Goal: Browse casually

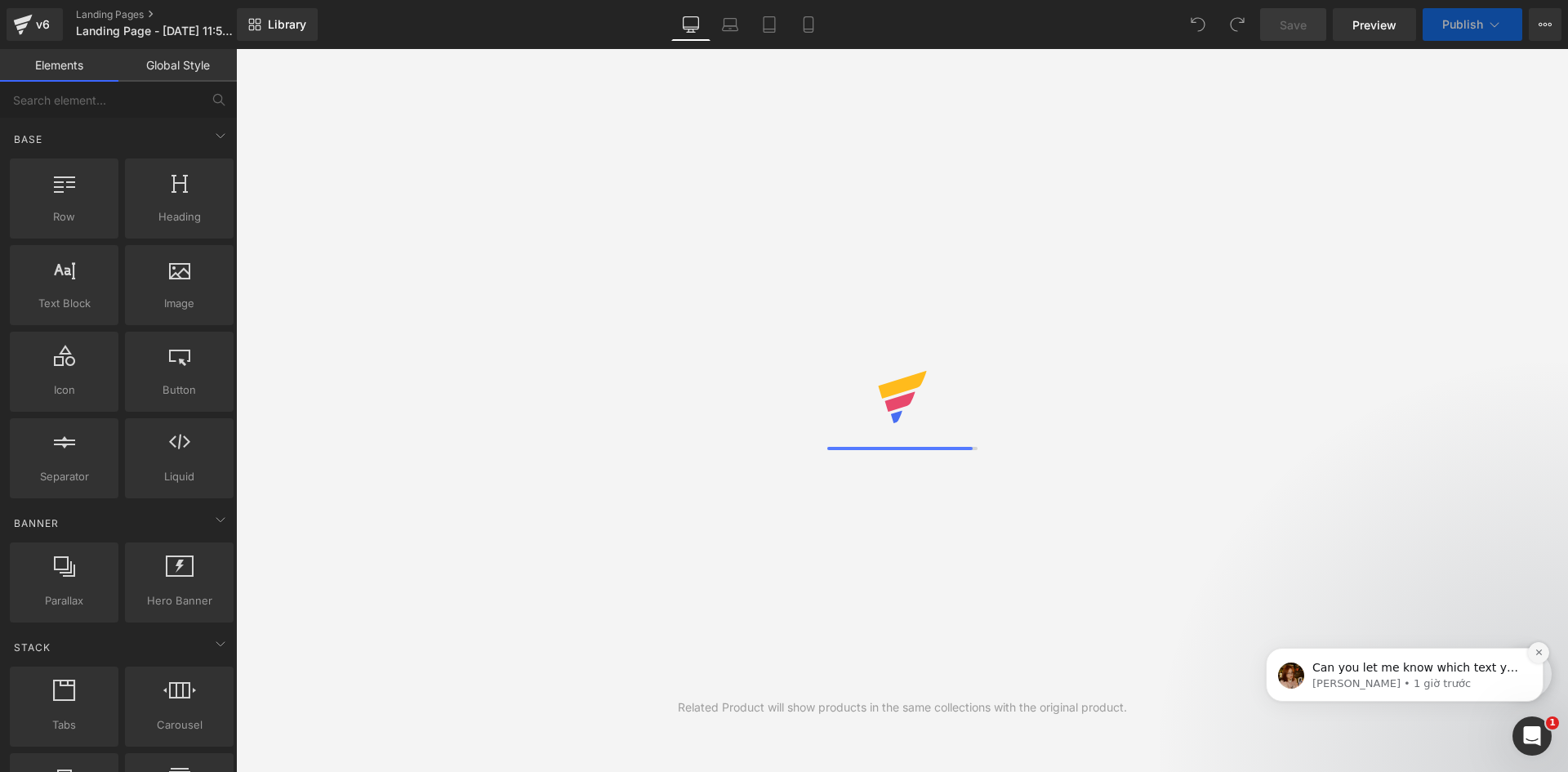
click at [1536, 653] on icon "Dismiss notification" at bounding box center [1539, 652] width 9 height 9
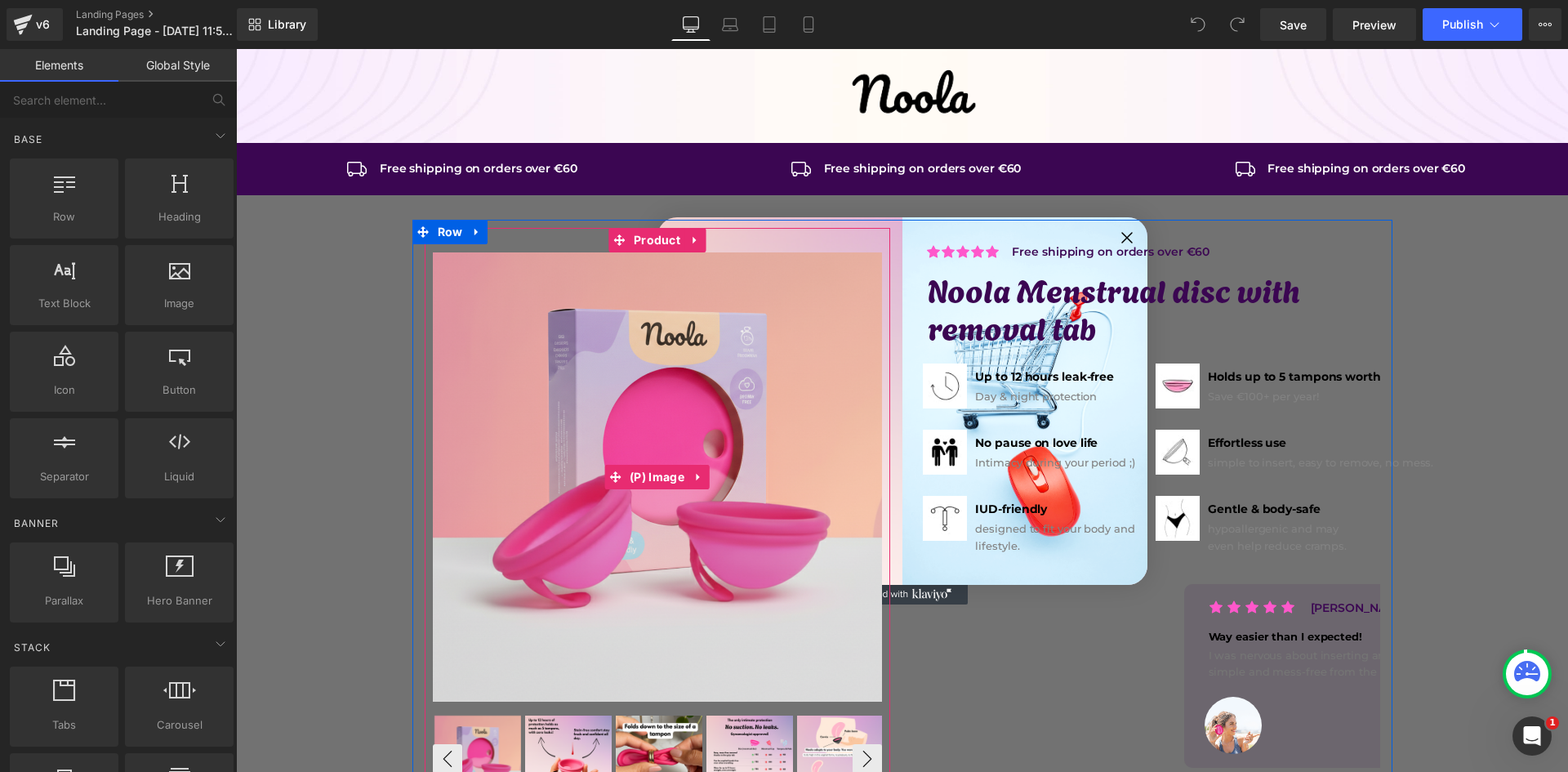
scroll to position [272, 0]
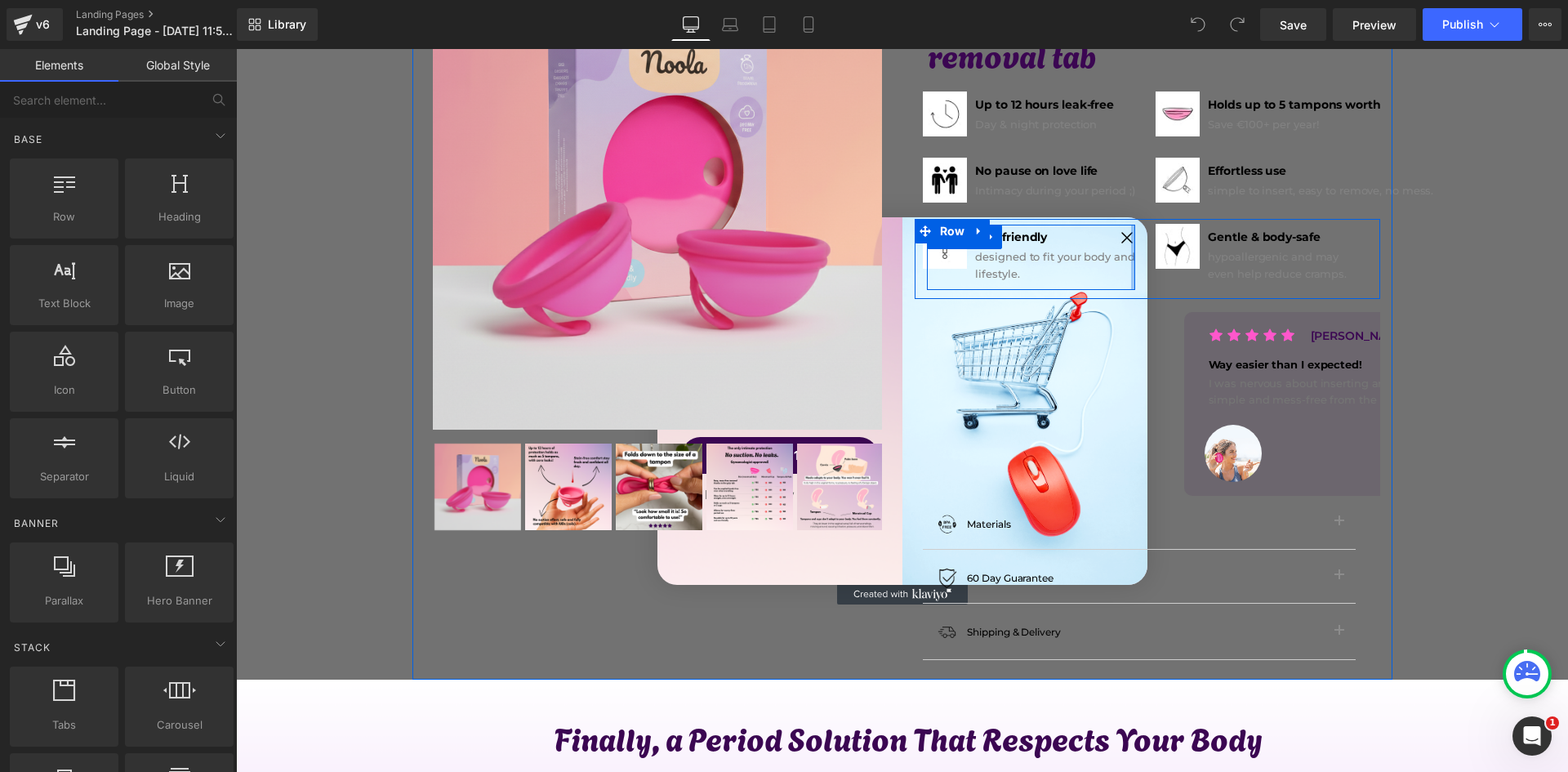
click at [1128, 238] on div "Image IUD-friendly Text Block designed to fit your body and lifestyle. Text Blo…" at bounding box center [1031, 257] width 208 height 65
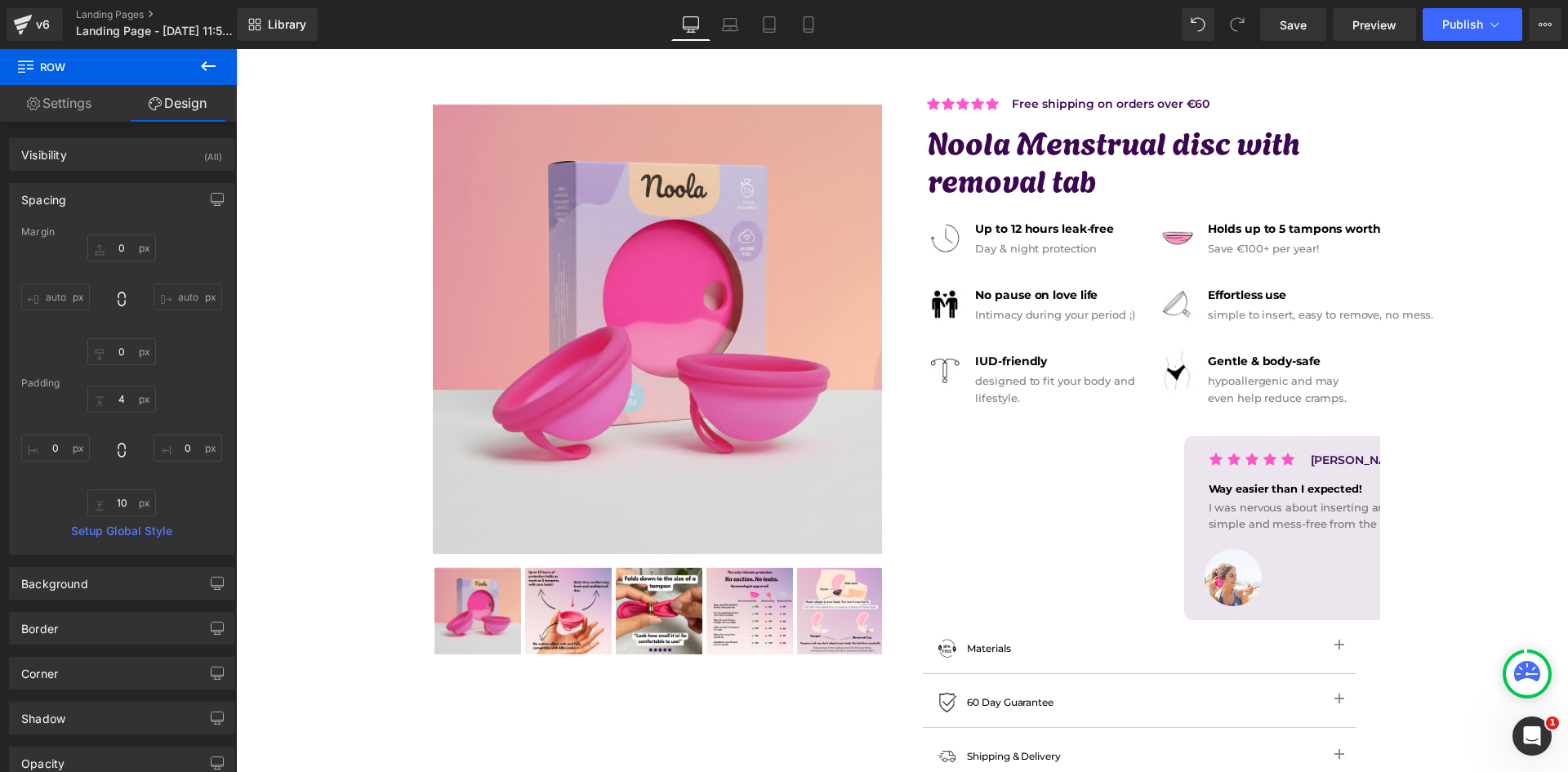
scroll to position [0, 0]
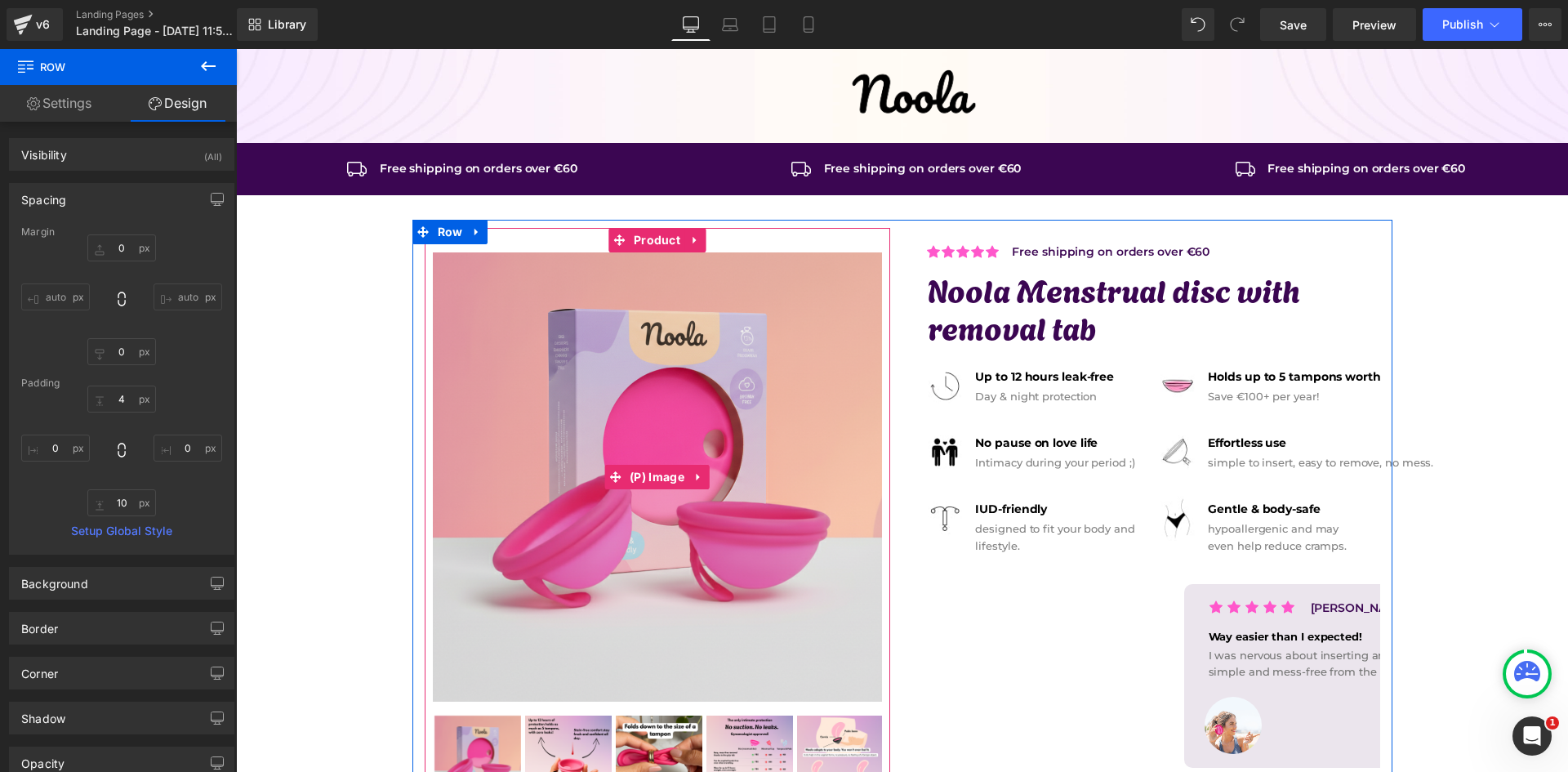
click at [613, 541] on img at bounding box center [657, 476] width 449 height 449
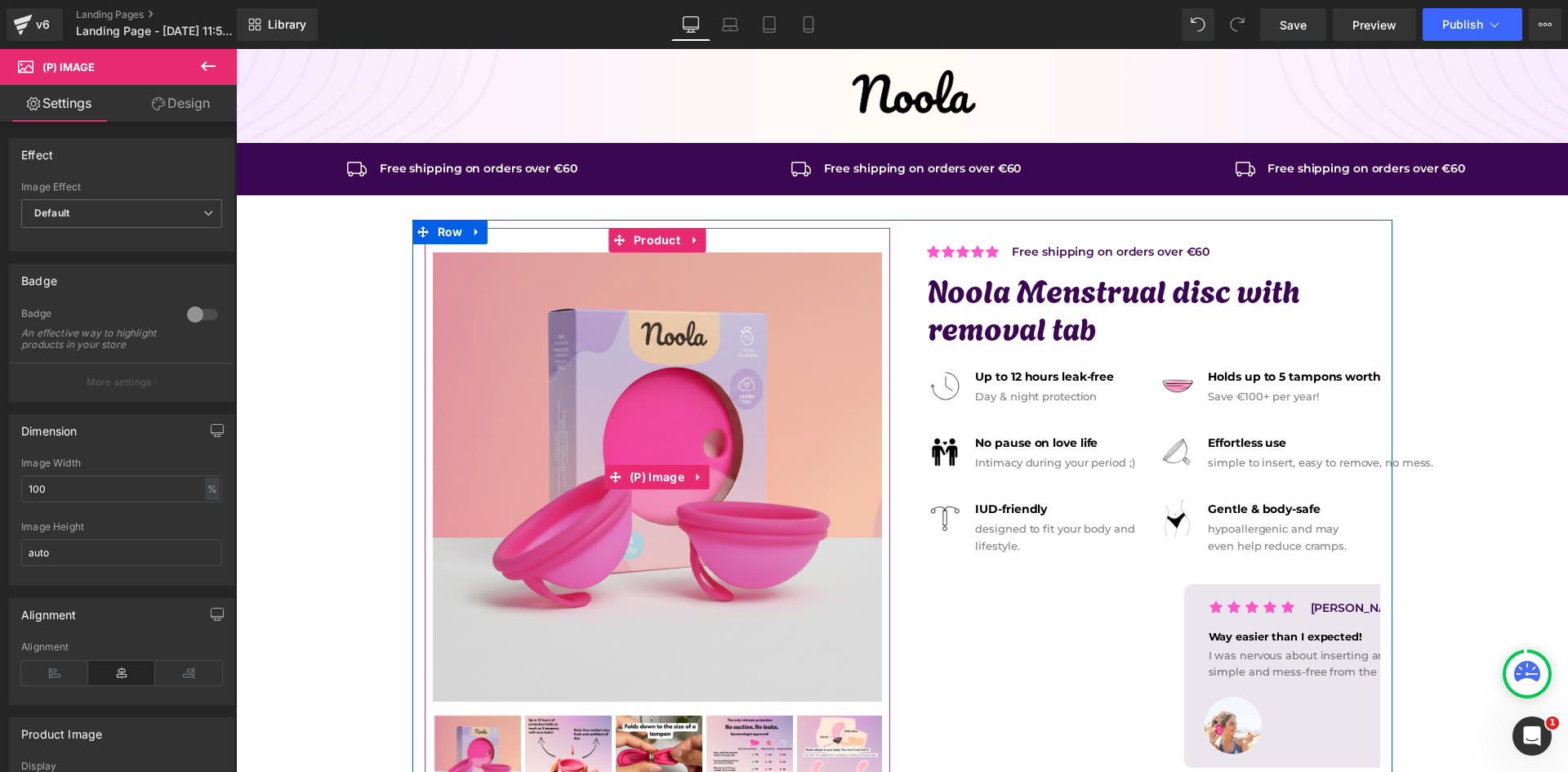
scroll to position [137, 0]
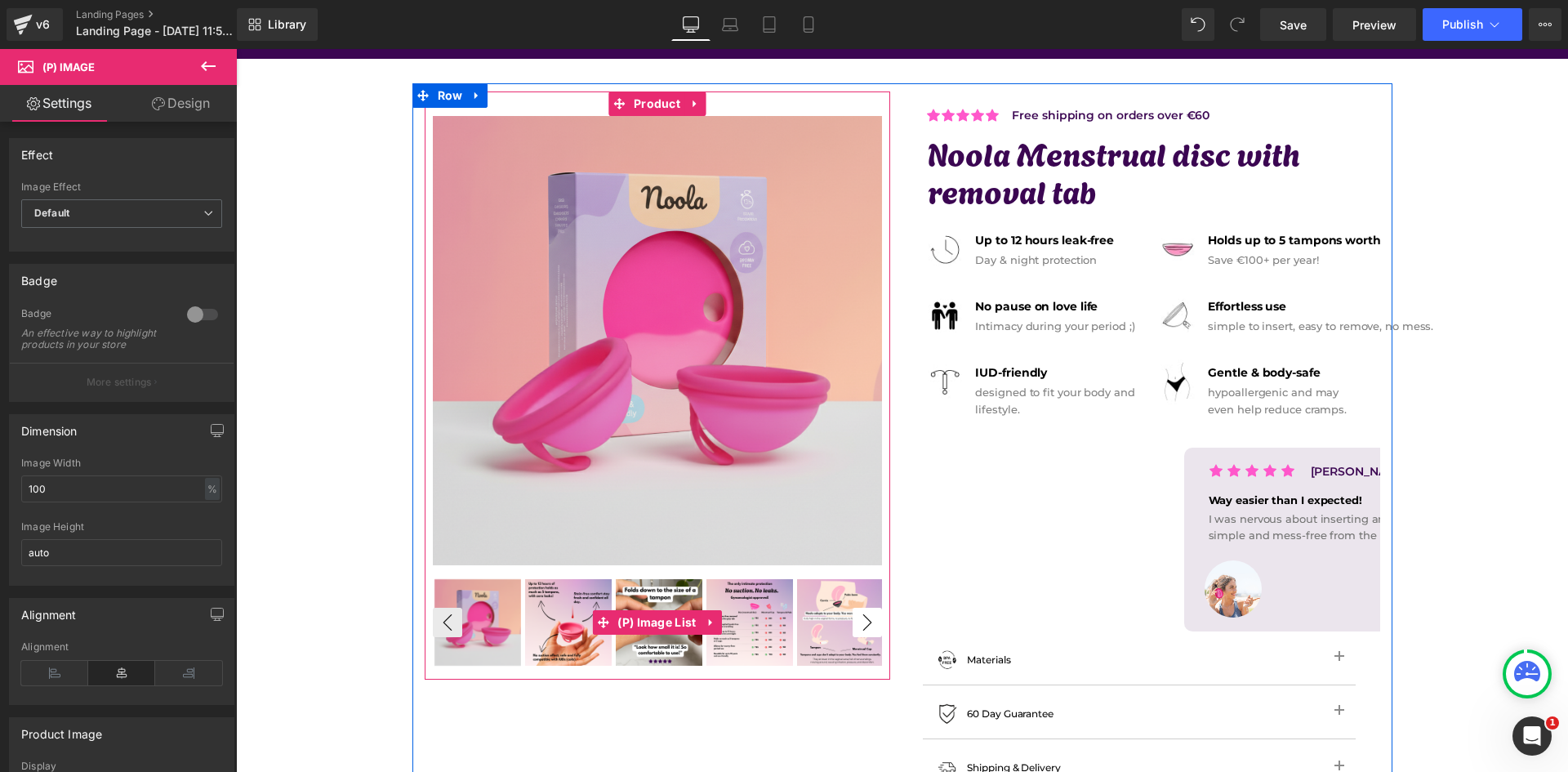
click at [862, 627] on button "›" at bounding box center [867, 622] width 30 height 30
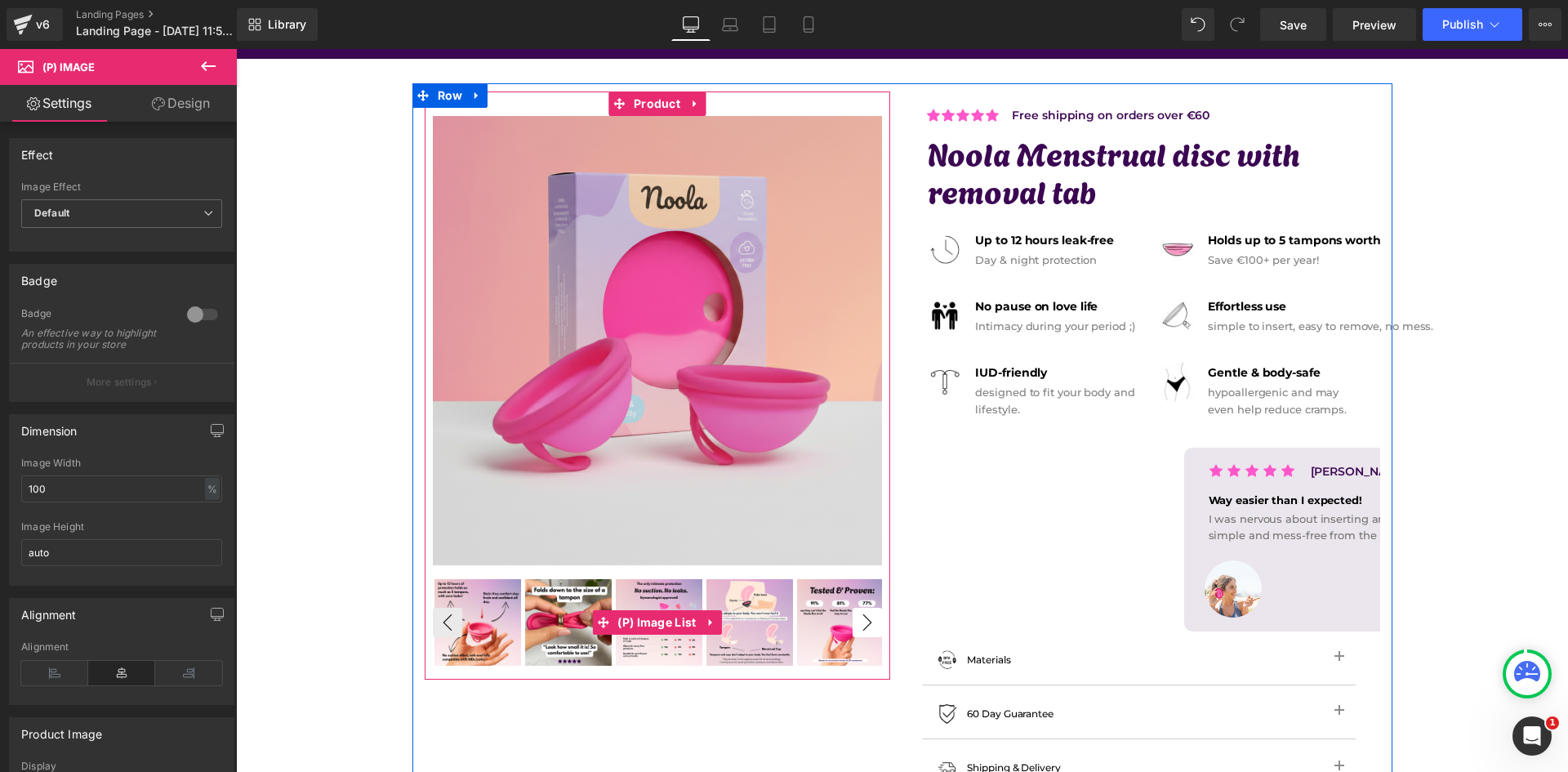
click at [862, 627] on button "›" at bounding box center [867, 622] width 30 height 30
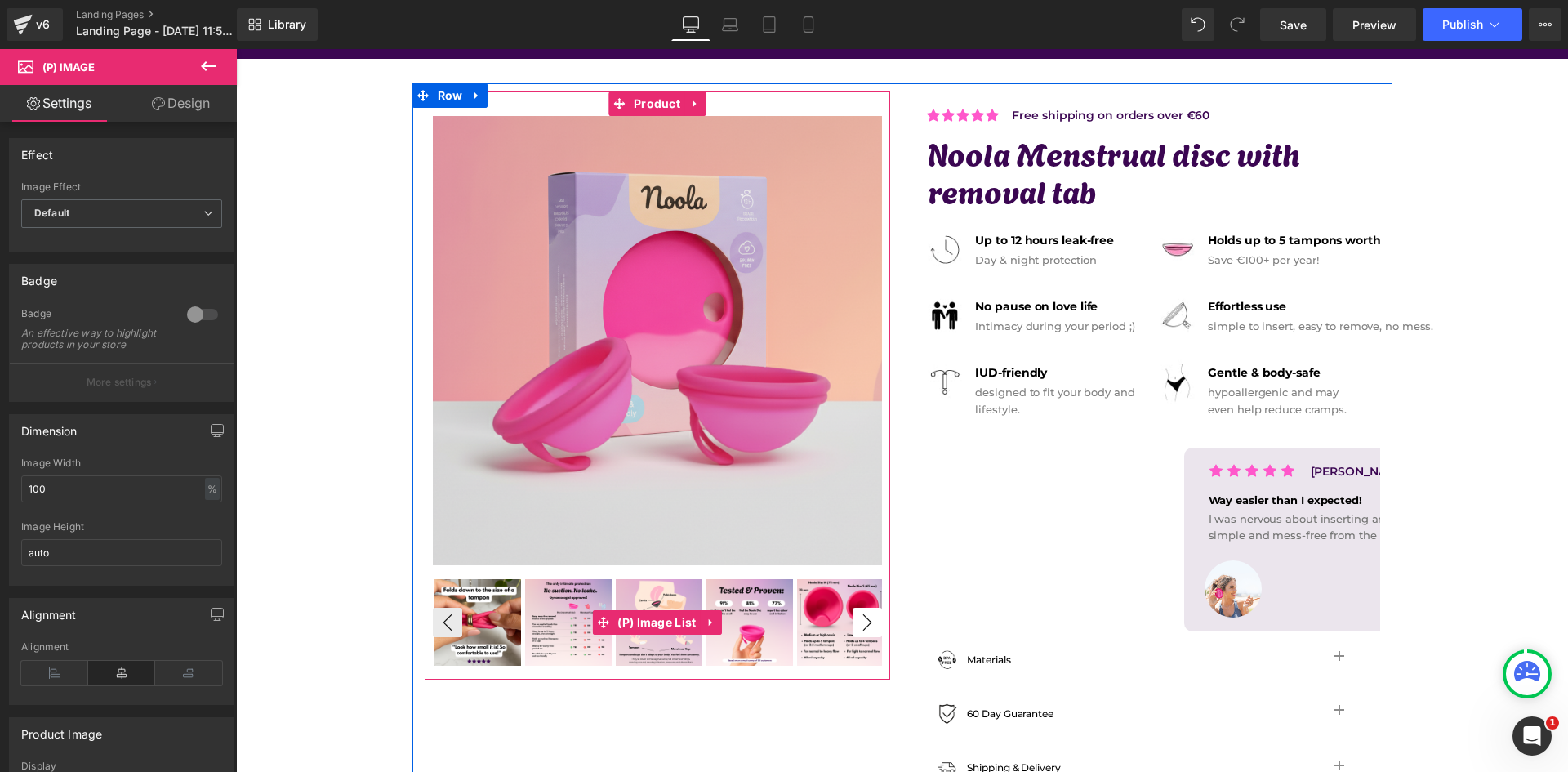
click at [862, 627] on button "›" at bounding box center [867, 622] width 30 height 30
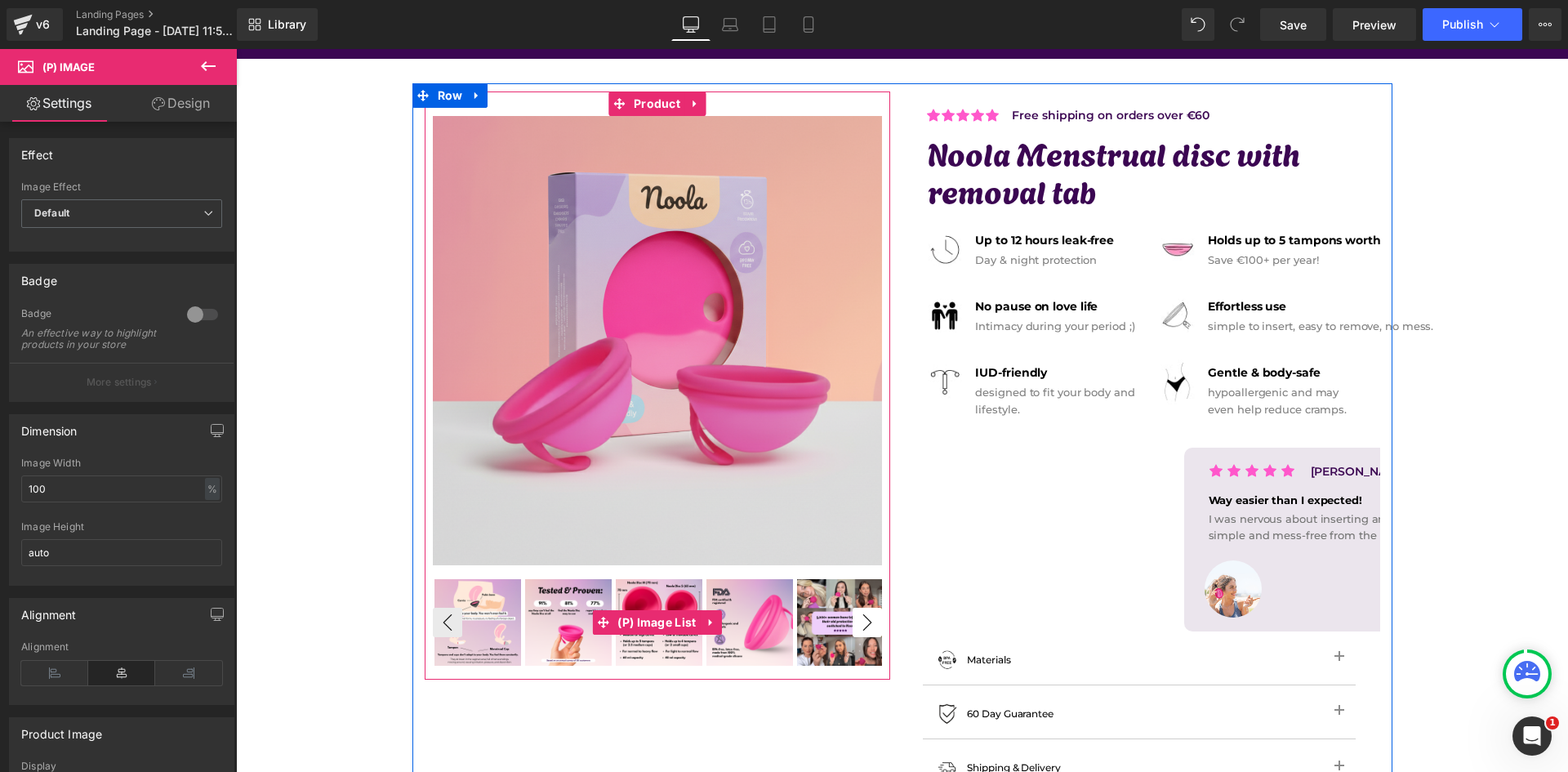
click at [862, 627] on button "›" at bounding box center [867, 622] width 30 height 30
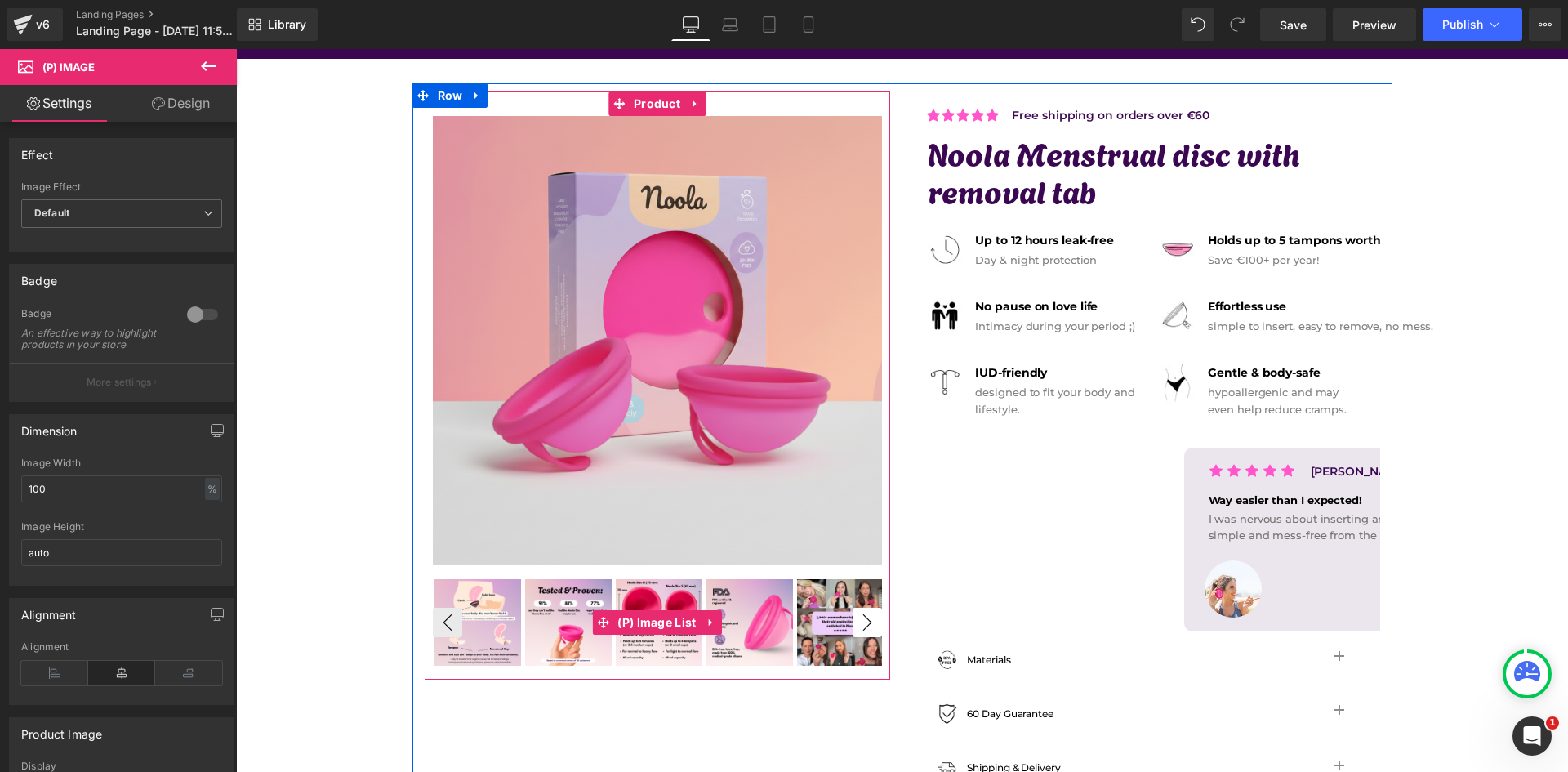
click at [862, 627] on button "›" at bounding box center [867, 622] width 30 height 30
click at [439, 623] on button "‹" at bounding box center [448, 622] width 30 height 30
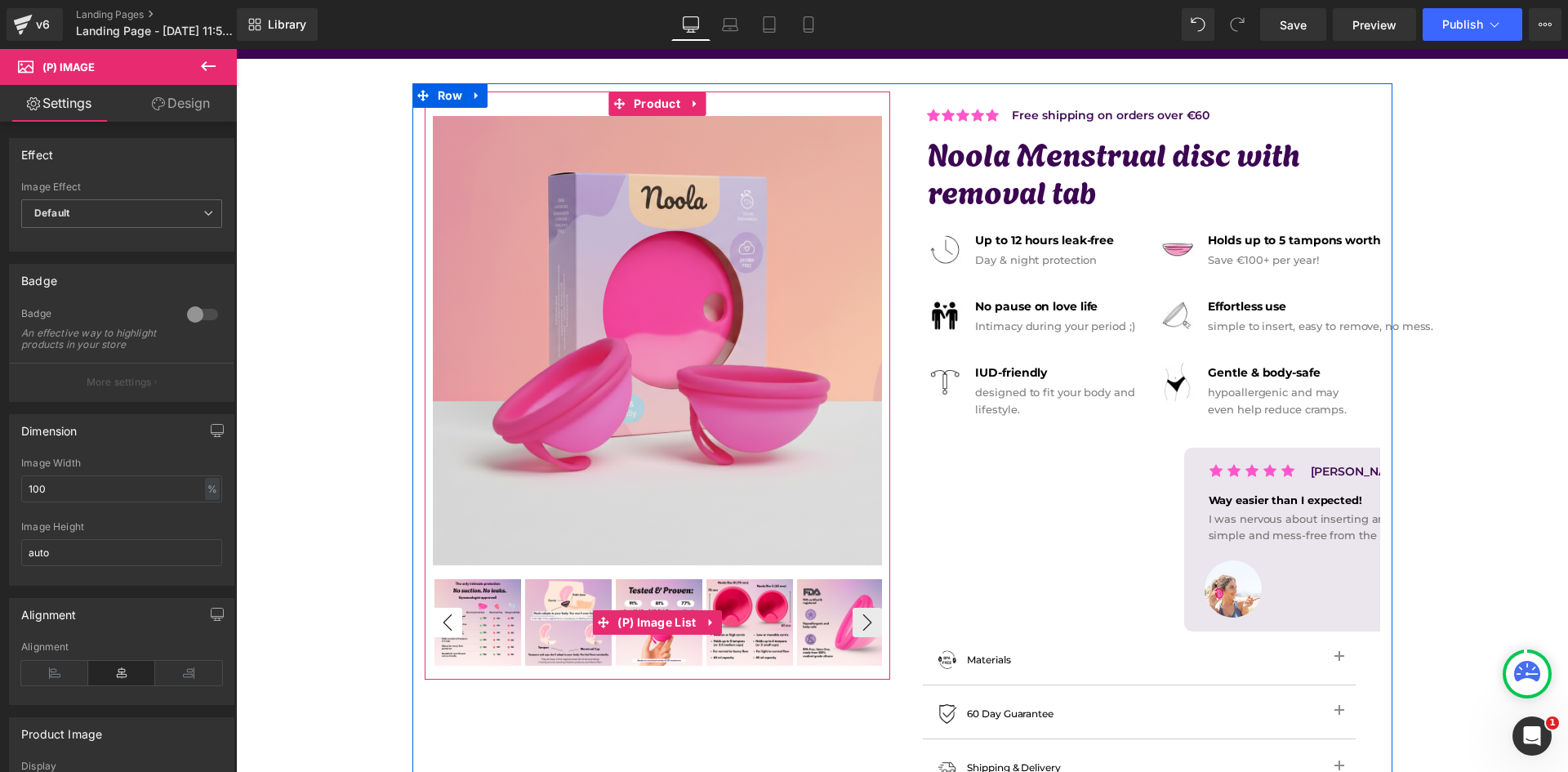
click at [439, 623] on button "‹" at bounding box center [448, 622] width 30 height 30
click at [439, 622] on button "‹" at bounding box center [448, 622] width 30 height 30
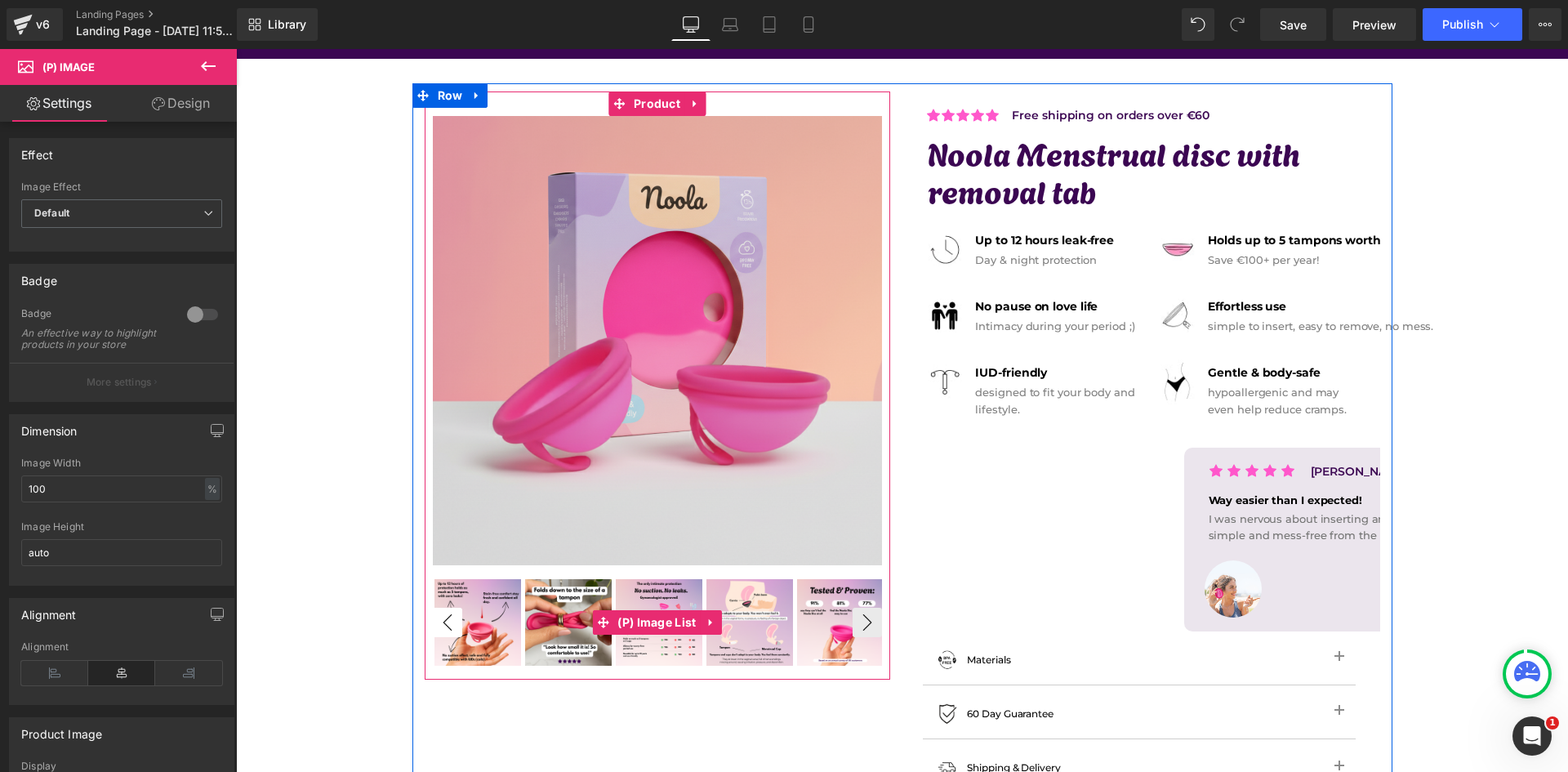
click at [439, 622] on button "‹" at bounding box center [448, 622] width 30 height 30
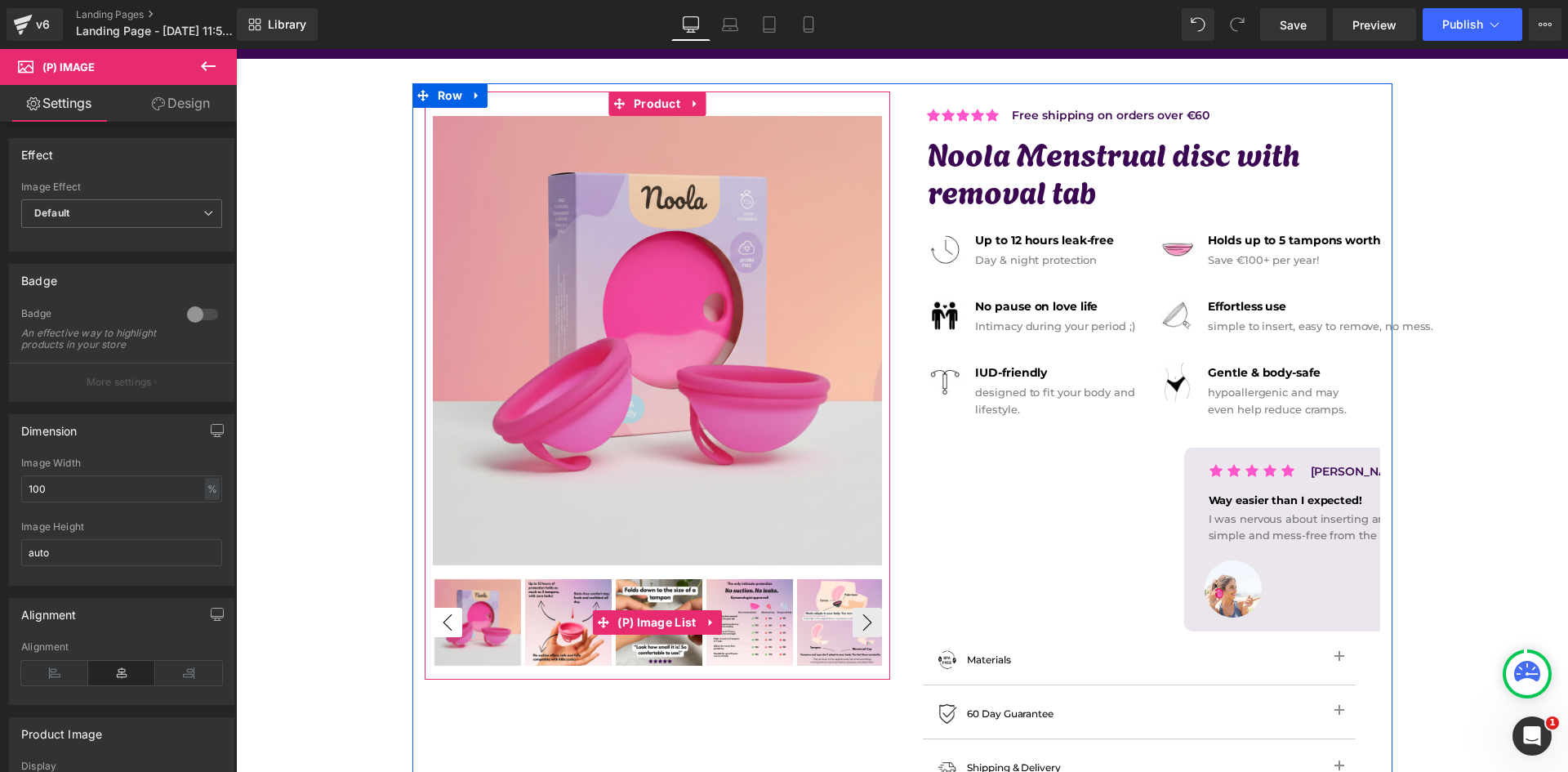
click at [439, 622] on button "‹" at bounding box center [448, 622] width 30 height 30
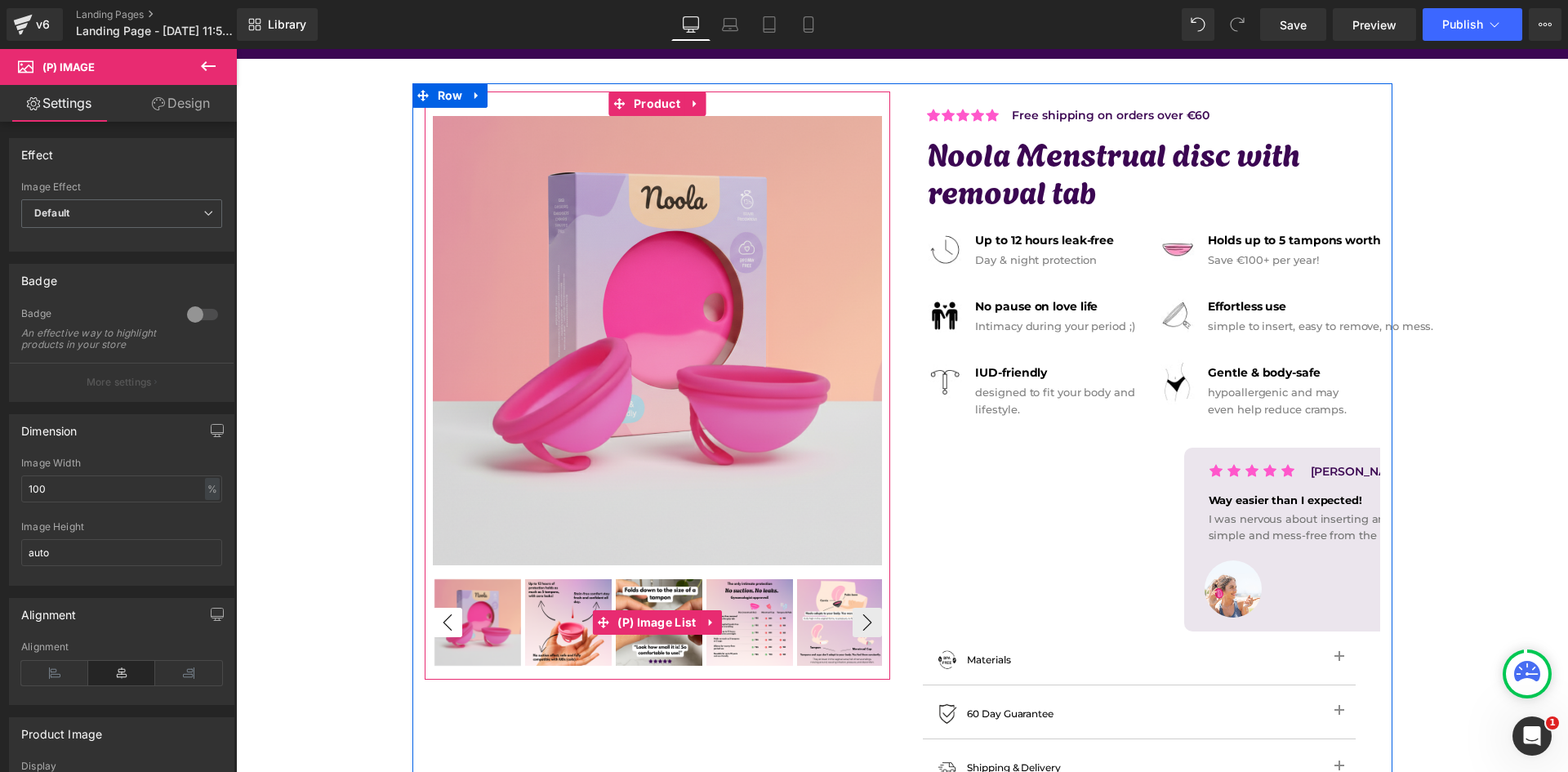
click at [439, 622] on button "‹" at bounding box center [448, 622] width 30 height 30
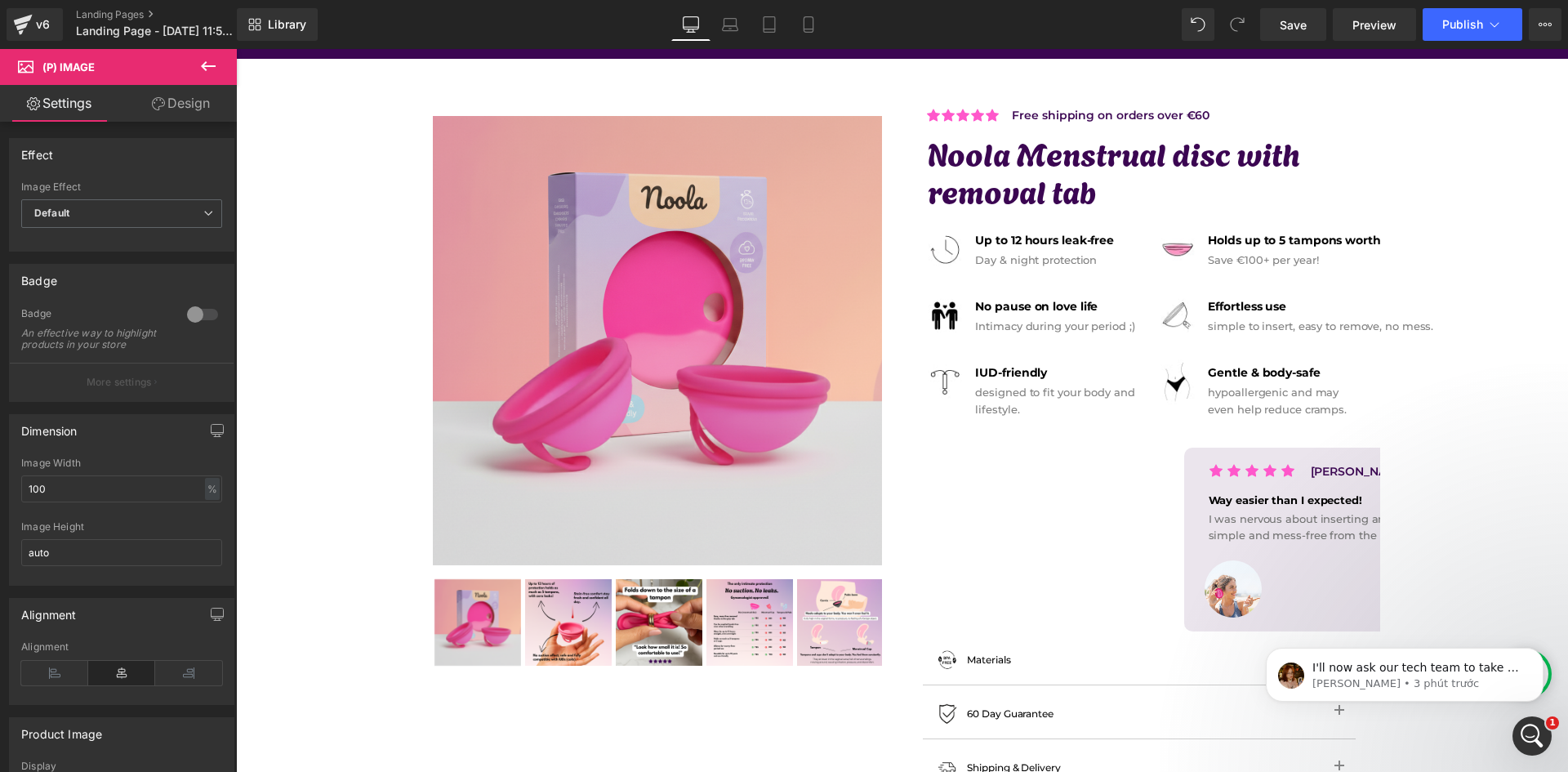
scroll to position [0, 0]
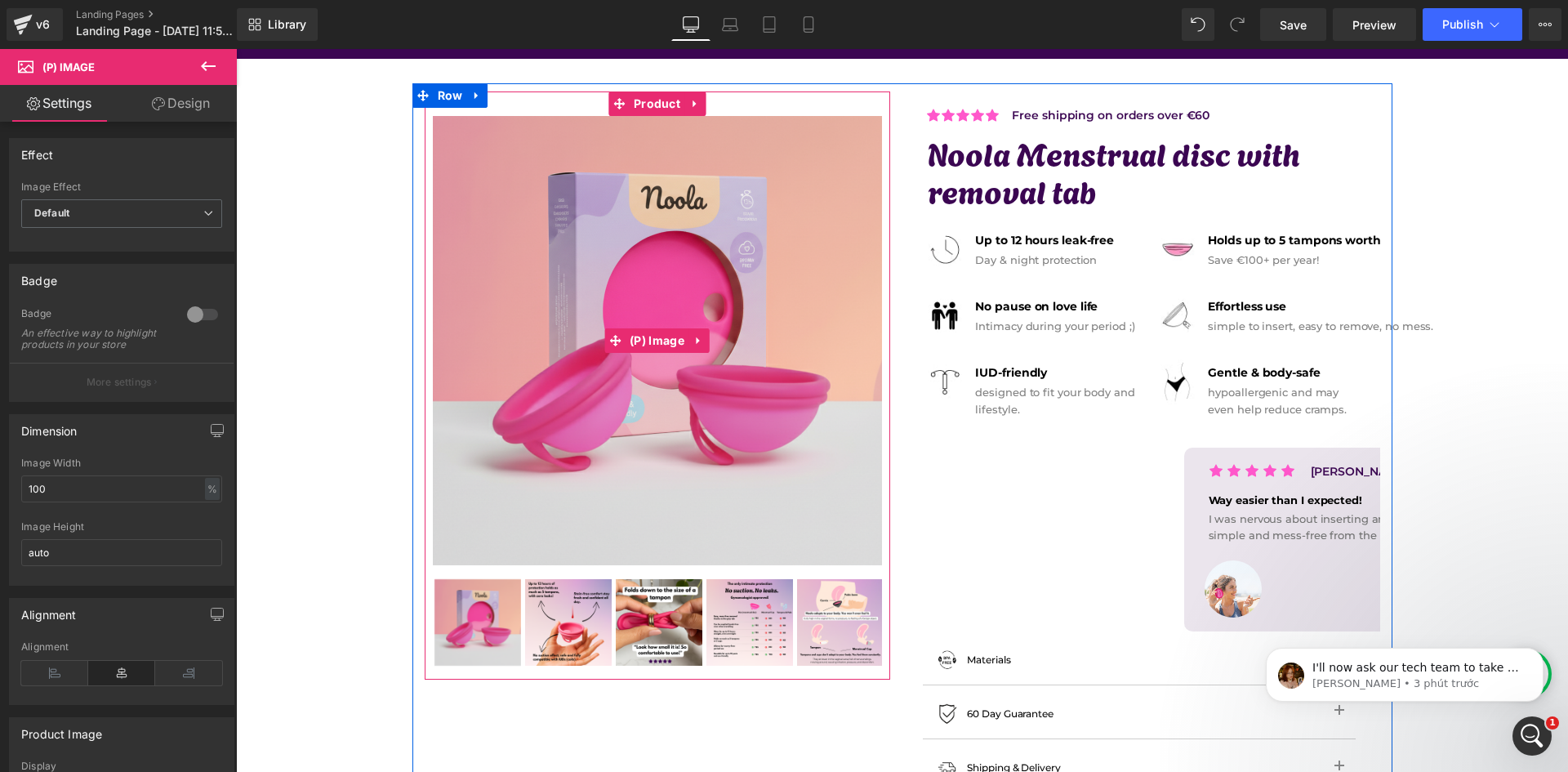
click at [726, 315] on img at bounding box center [657, 340] width 449 height 449
